Goal: Task Accomplishment & Management: Manage account settings

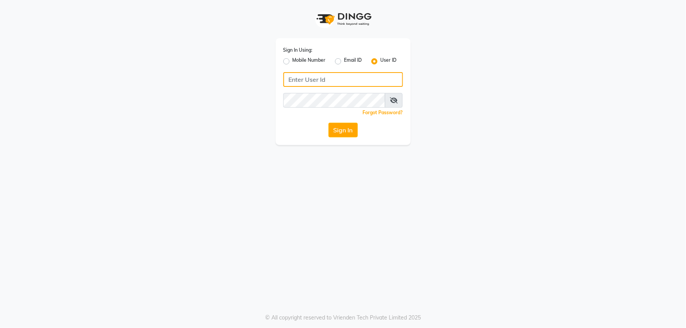
click at [290, 76] on input "Username" at bounding box center [343, 79] width 120 height 15
type input "e2836-01"
click at [303, 94] on div "Sign In Using: Mobile Number Email ID User ID e2836-01 Remember me Forgot Passw…" at bounding box center [343, 91] width 135 height 107
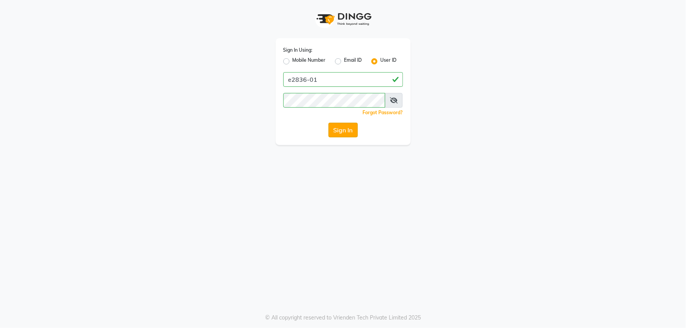
click at [347, 129] on button "Sign In" at bounding box center [342, 130] width 29 height 15
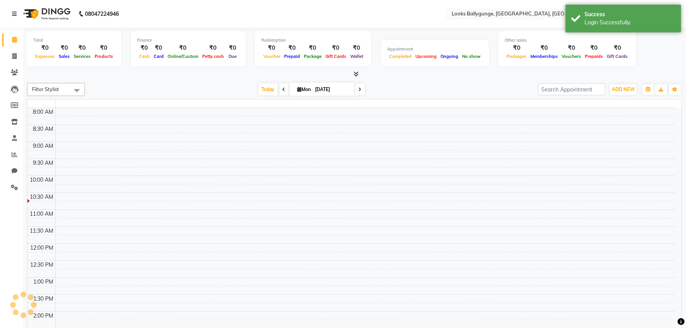
select select "en"
